Goal: Entertainment & Leisure: Consume media (video, audio)

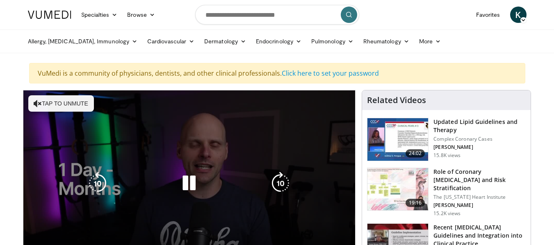
scroll to position [41, 0]
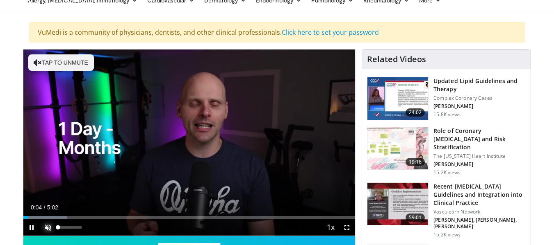
drag, startPoint x: 47, startPoint y: 227, endPoint x: 85, endPoint y: 207, distance: 43.1
click at [48, 227] on span "Video Player" at bounding box center [48, 228] width 16 height 16
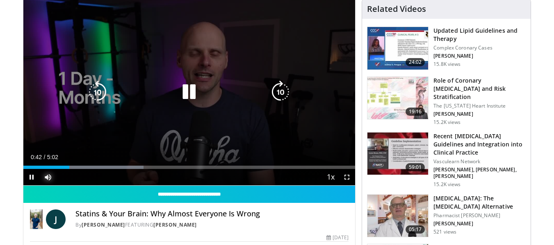
scroll to position [82, 0]
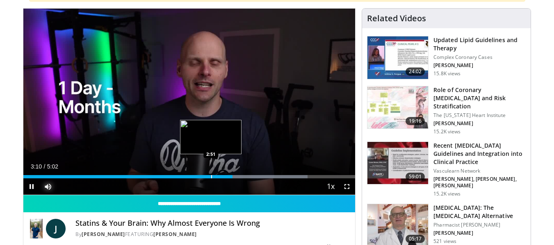
click at [211, 177] on div "Progress Bar" at bounding box center [211, 176] width 1 height 3
click at [223, 177] on div "Progress Bar" at bounding box center [223, 176] width 1 height 3
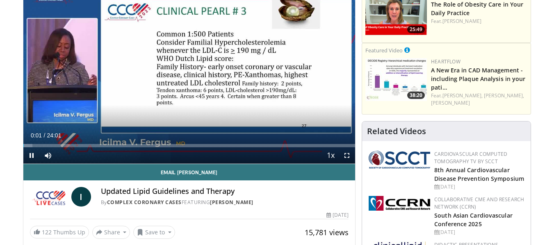
scroll to position [123, 0]
